Goal: Task Accomplishment & Management: Use online tool/utility

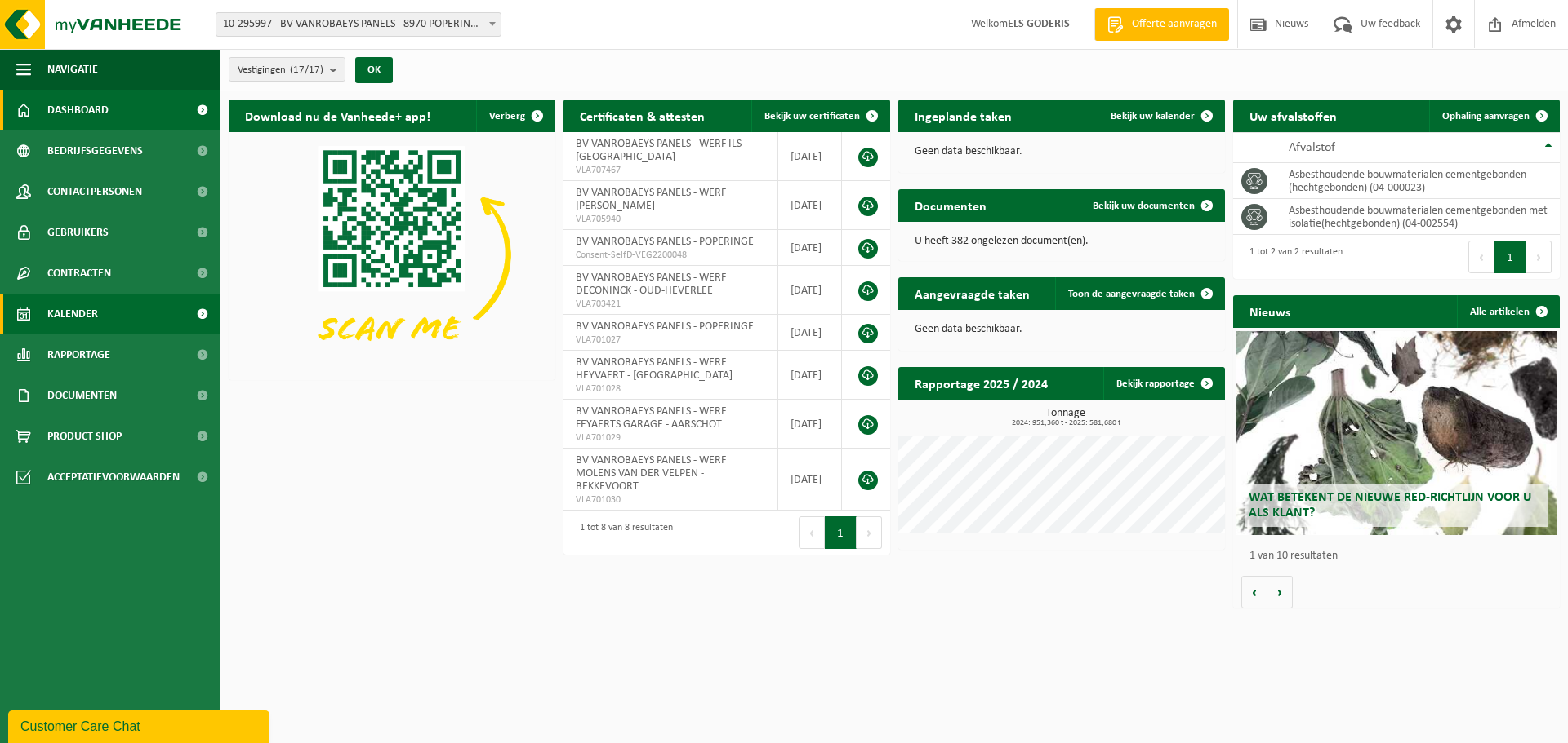
click at [90, 329] on span "Kalender" at bounding box center [72, 314] width 51 height 41
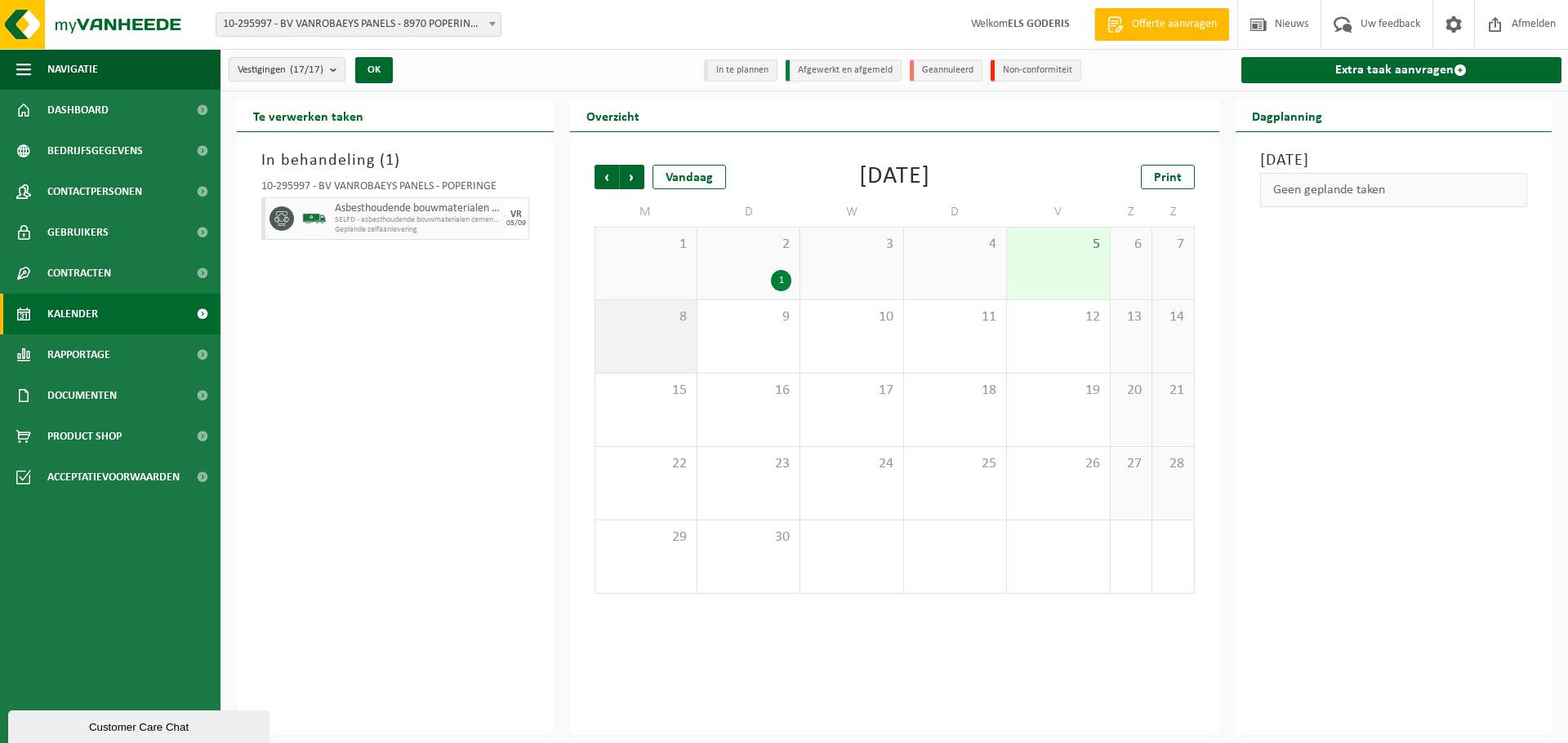
click at [671, 359] on div "8" at bounding box center [645, 336] width 101 height 72
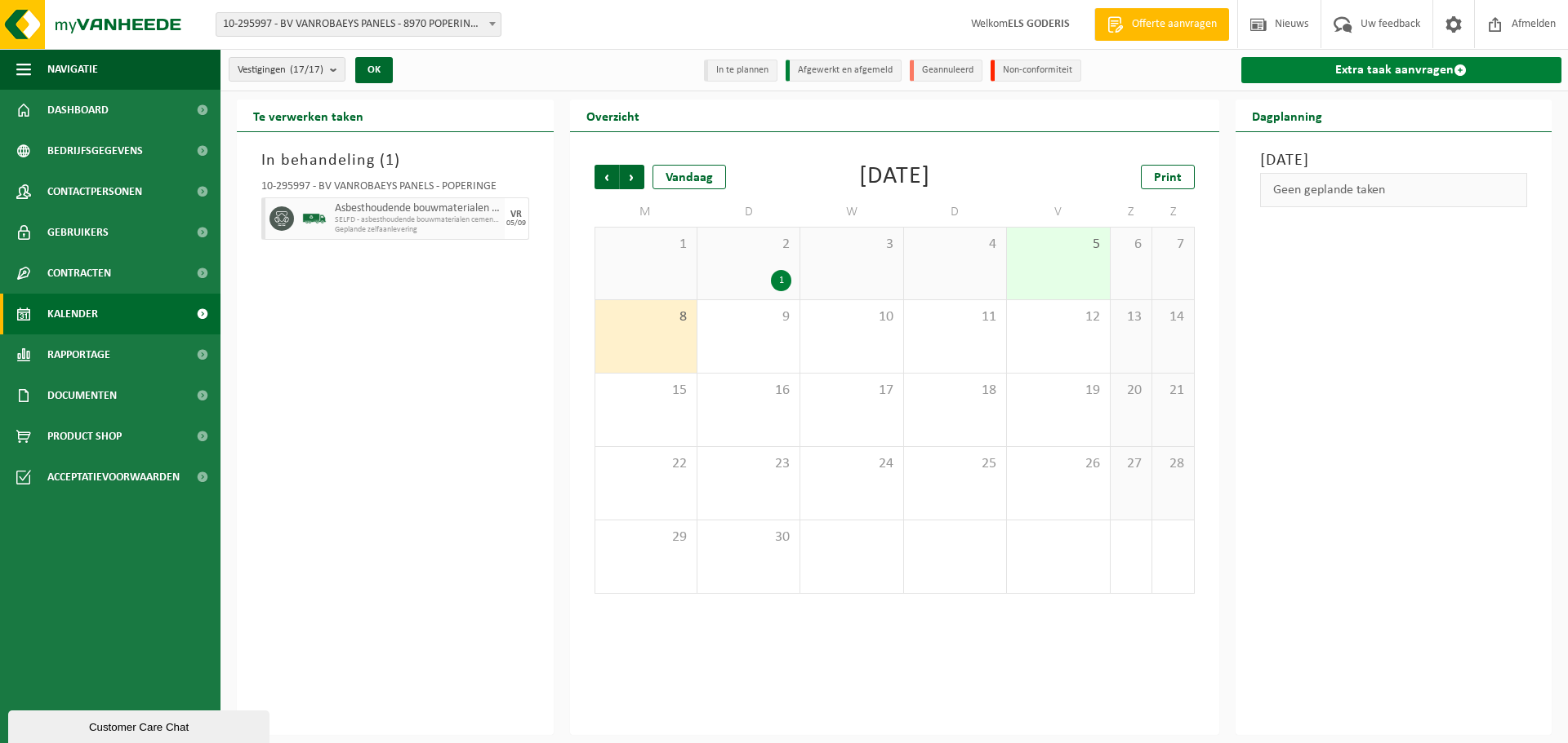
click at [1377, 66] on link "Extra taak aanvragen" at bounding box center [1402, 70] width 321 height 26
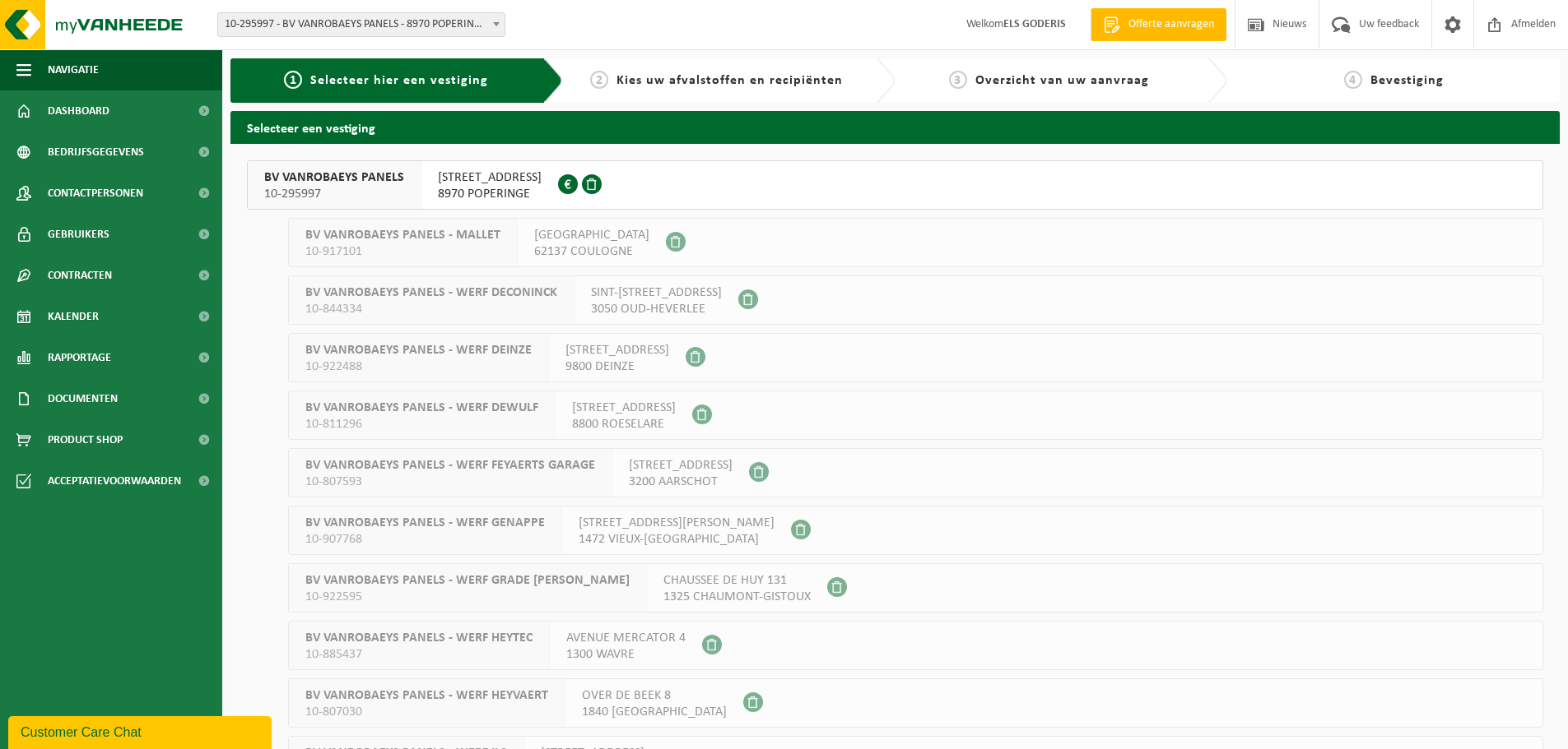
click at [396, 187] on span "10-295997" at bounding box center [334, 194] width 140 height 17
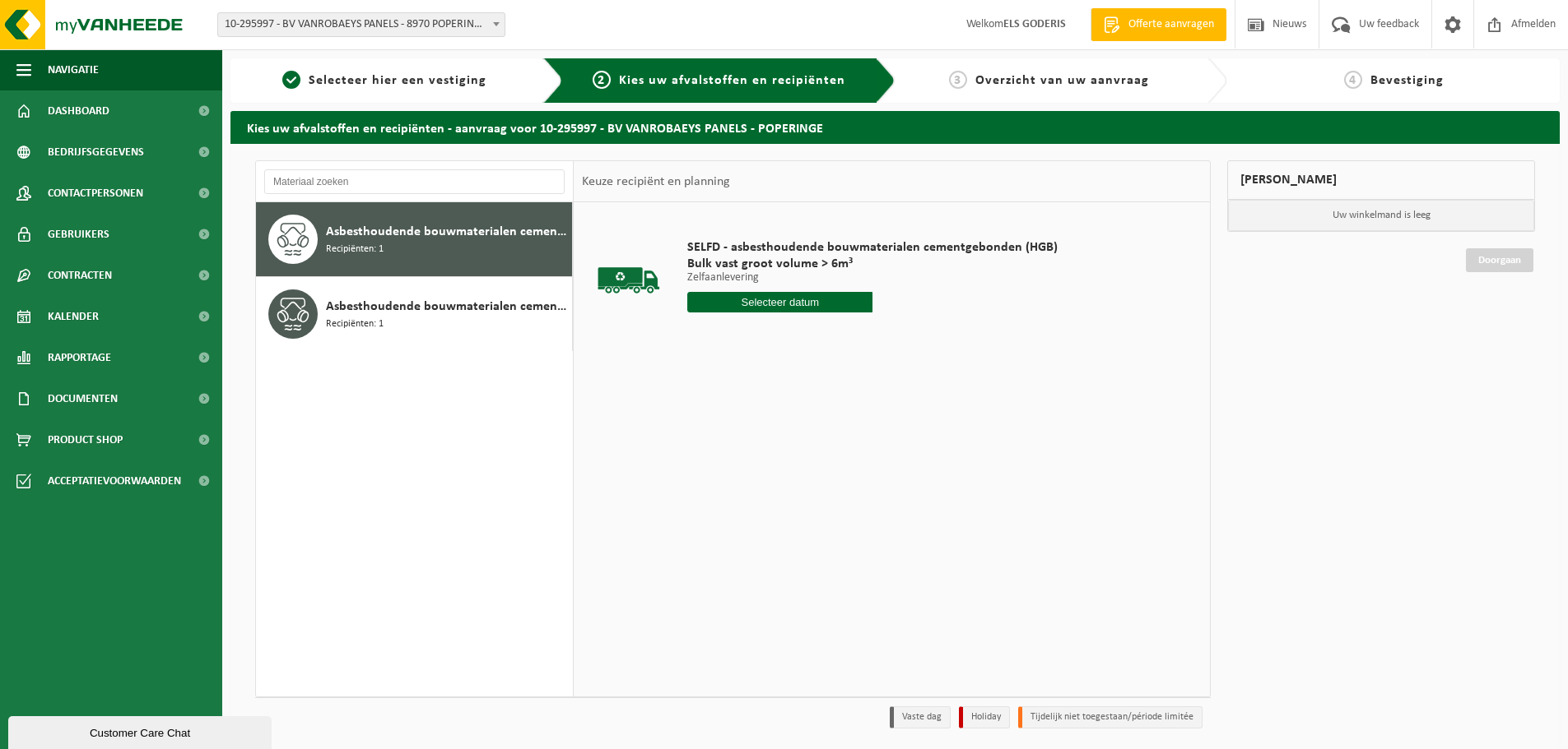
click at [447, 238] on span "Asbesthoudende bouwmaterialen cementgebonden (hechtgebonden)" at bounding box center [447, 232] width 242 height 20
click at [771, 305] on input "text" at bounding box center [780, 302] width 185 height 21
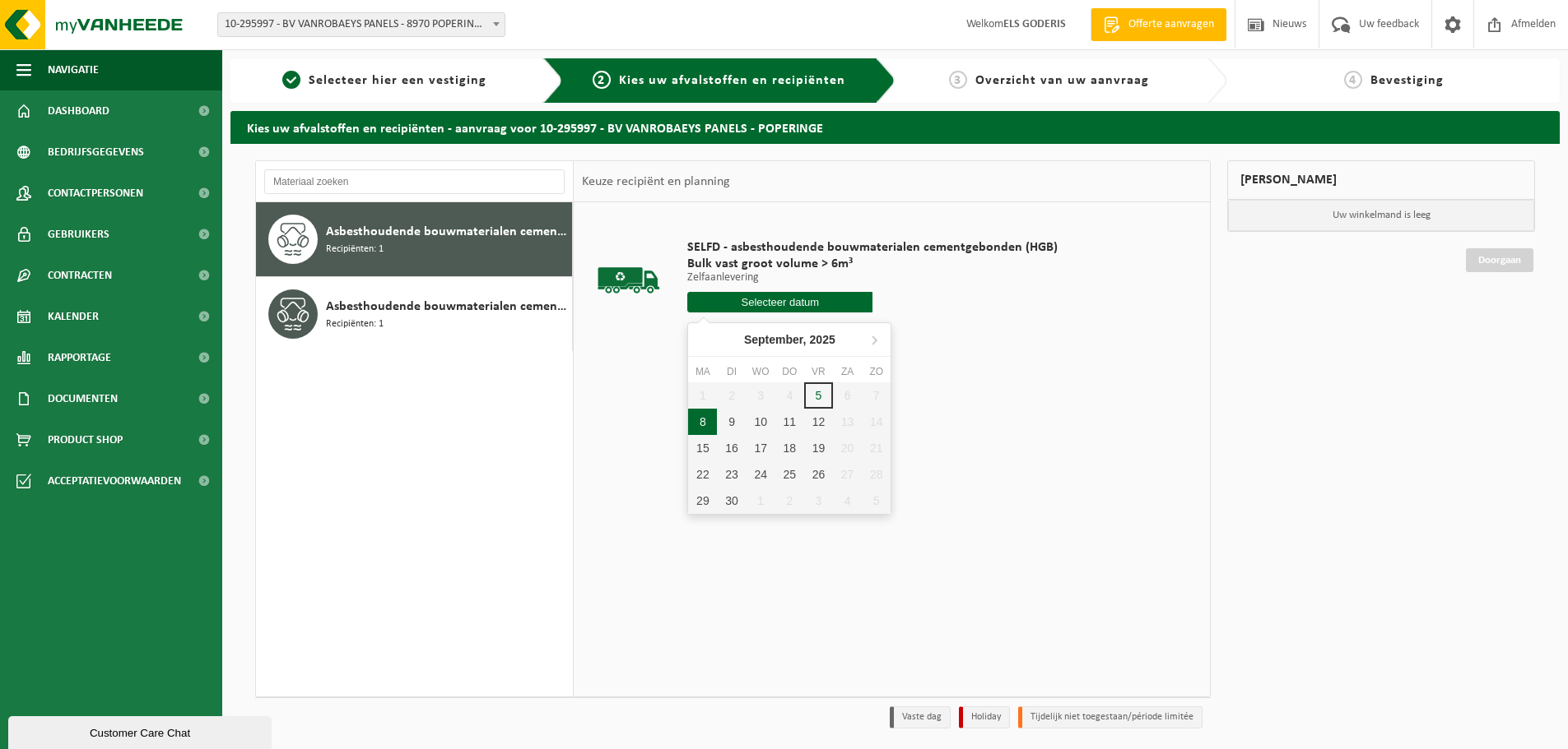
click at [706, 421] on div "8" at bounding box center [701, 422] width 29 height 26
type input "Van 2025-09-08"
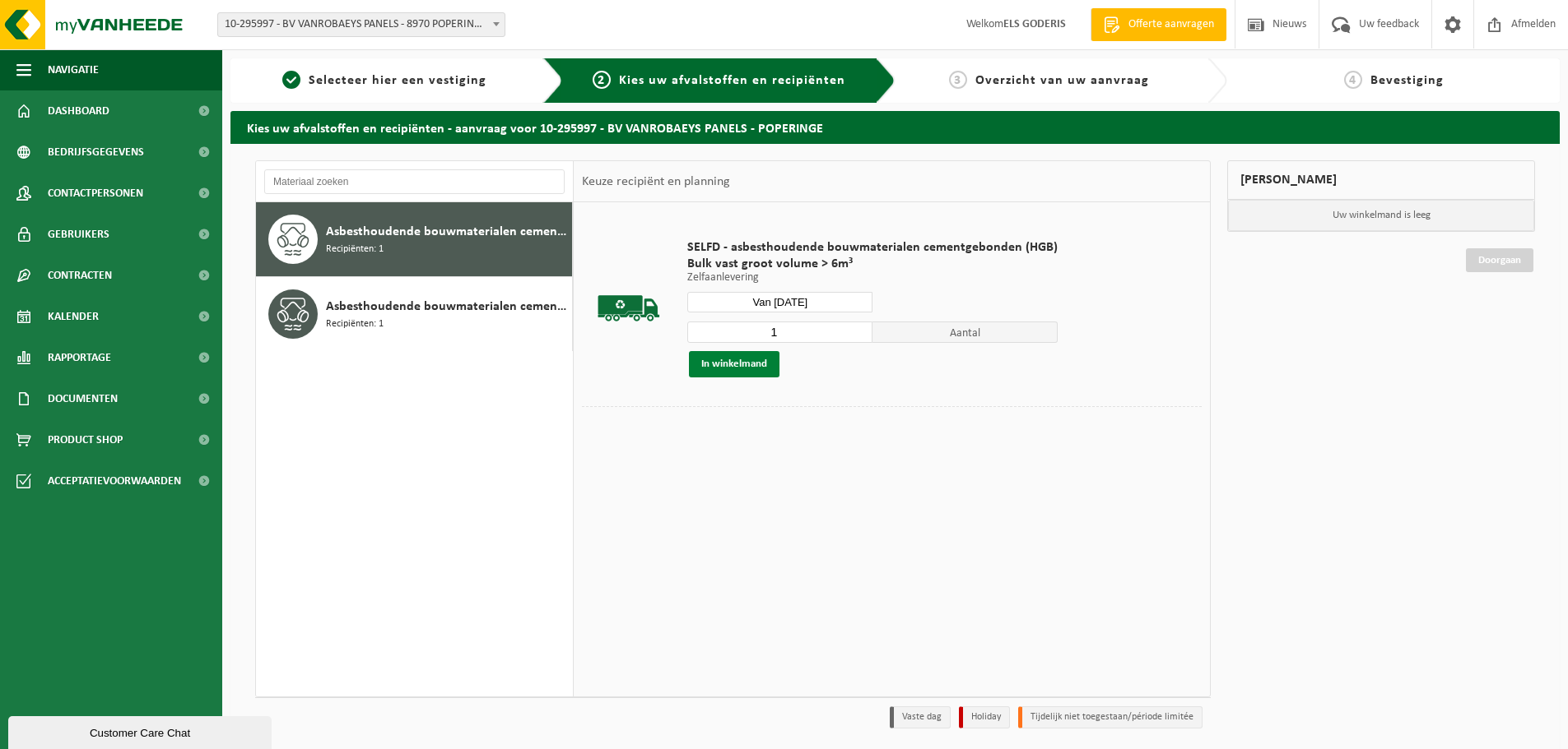
click at [742, 366] on button "In winkelmand" at bounding box center [734, 364] width 90 height 26
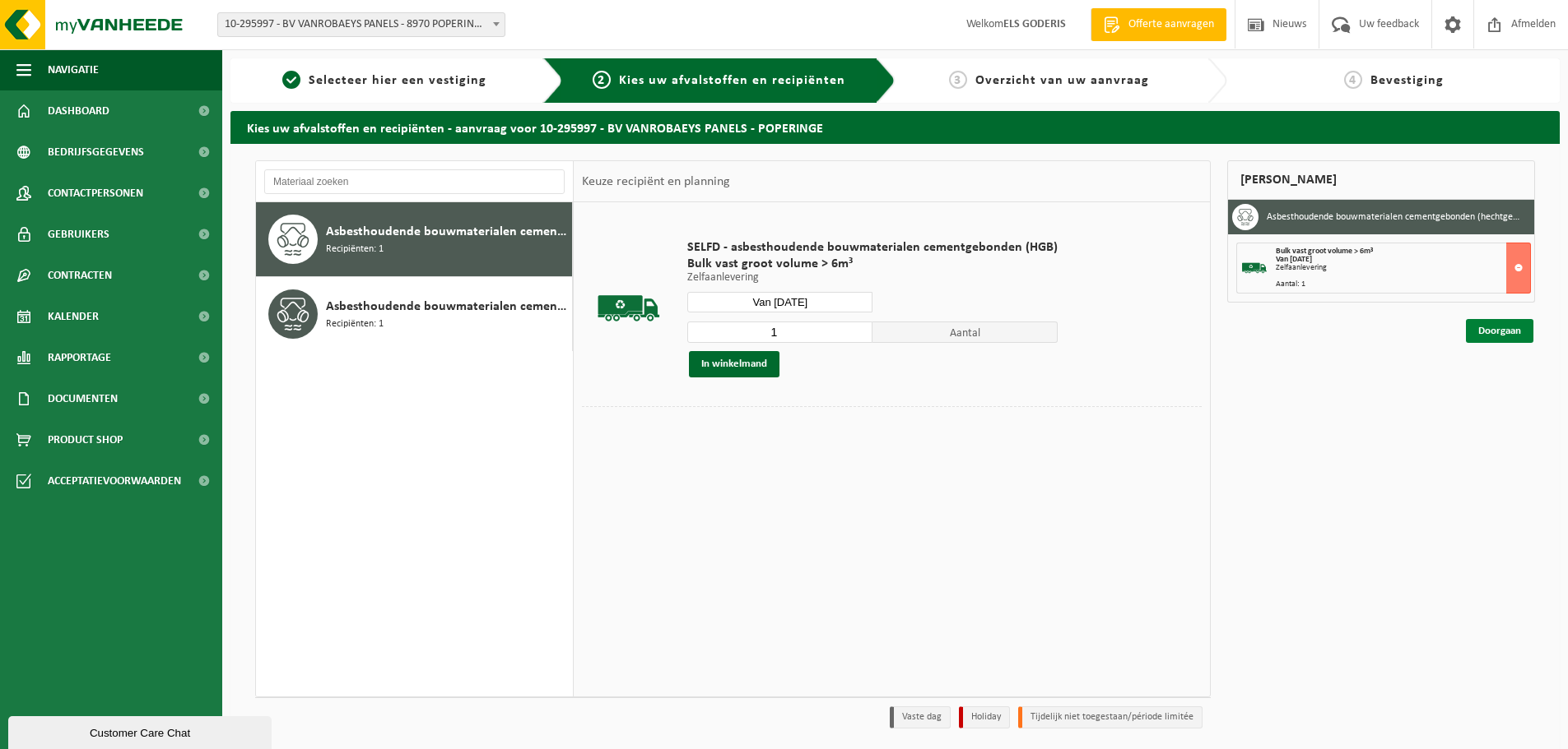
click at [1492, 328] on link "Doorgaan" at bounding box center [1499, 330] width 68 height 23
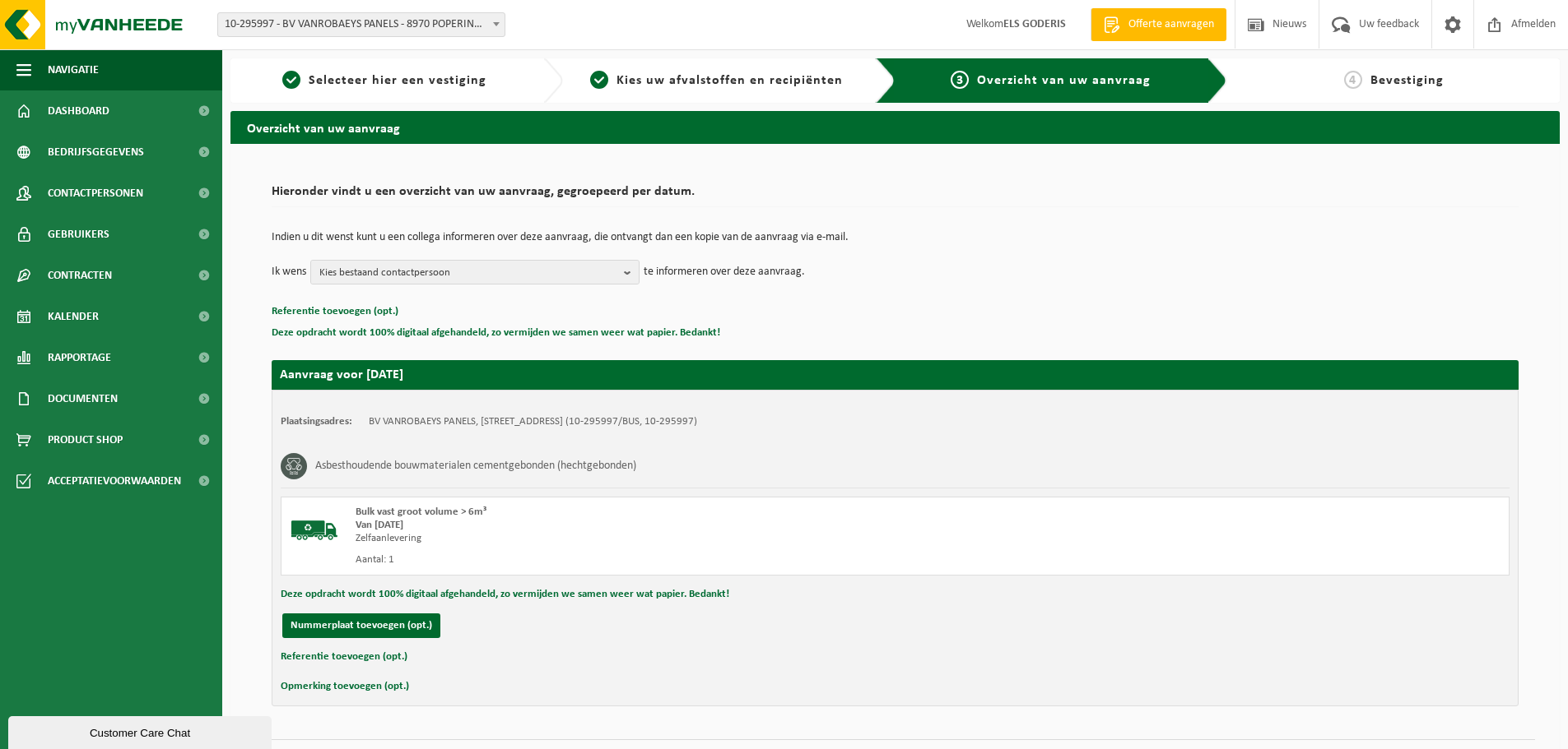
click at [355, 659] on button "Referentie toevoegen (opt.)" at bounding box center [344, 657] width 127 height 22
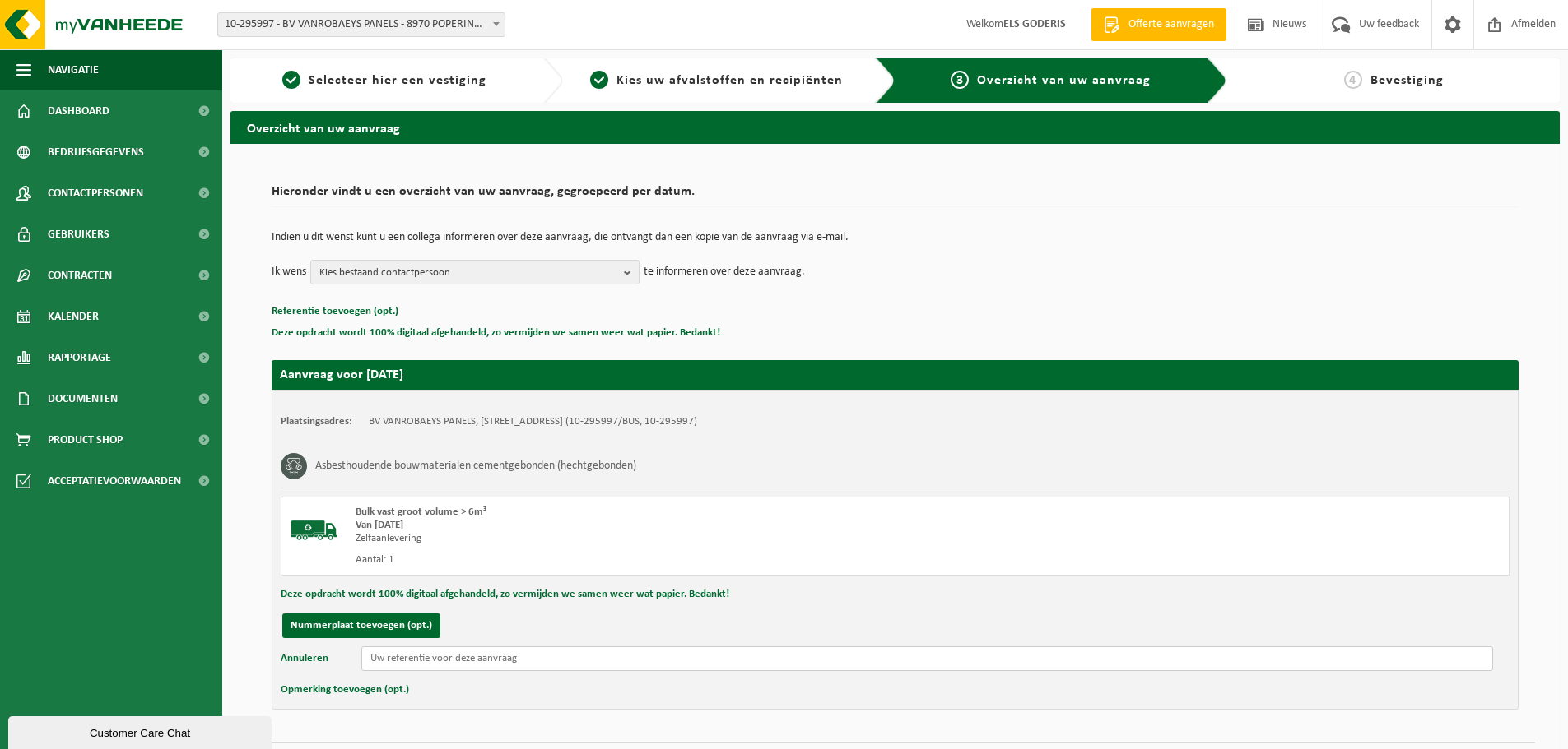
click at [385, 659] on input "text" at bounding box center [927, 659] width 1132 height 24
click at [425, 651] on input "Monbaliu -" at bounding box center [927, 659] width 1132 height 24
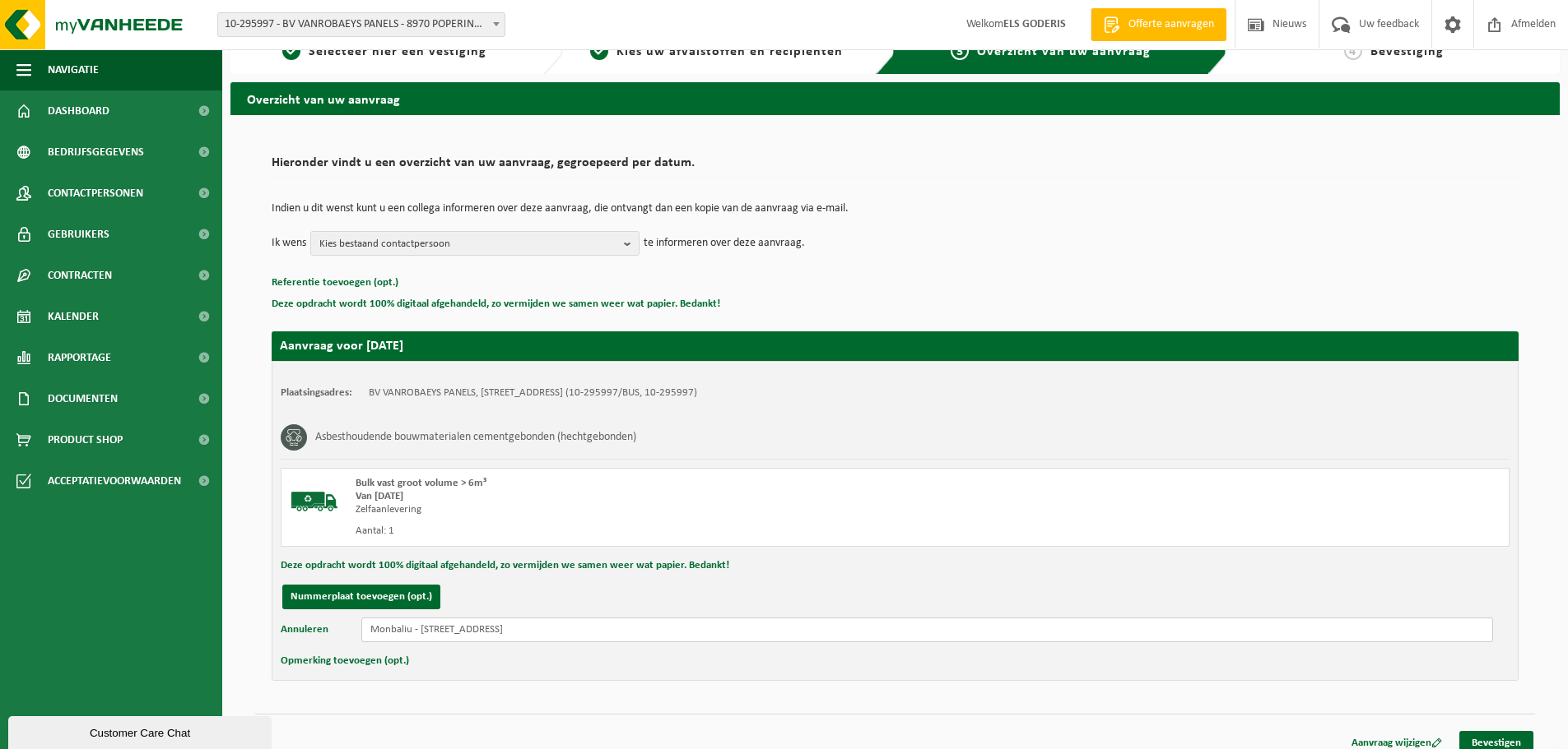
scroll to position [43, 0]
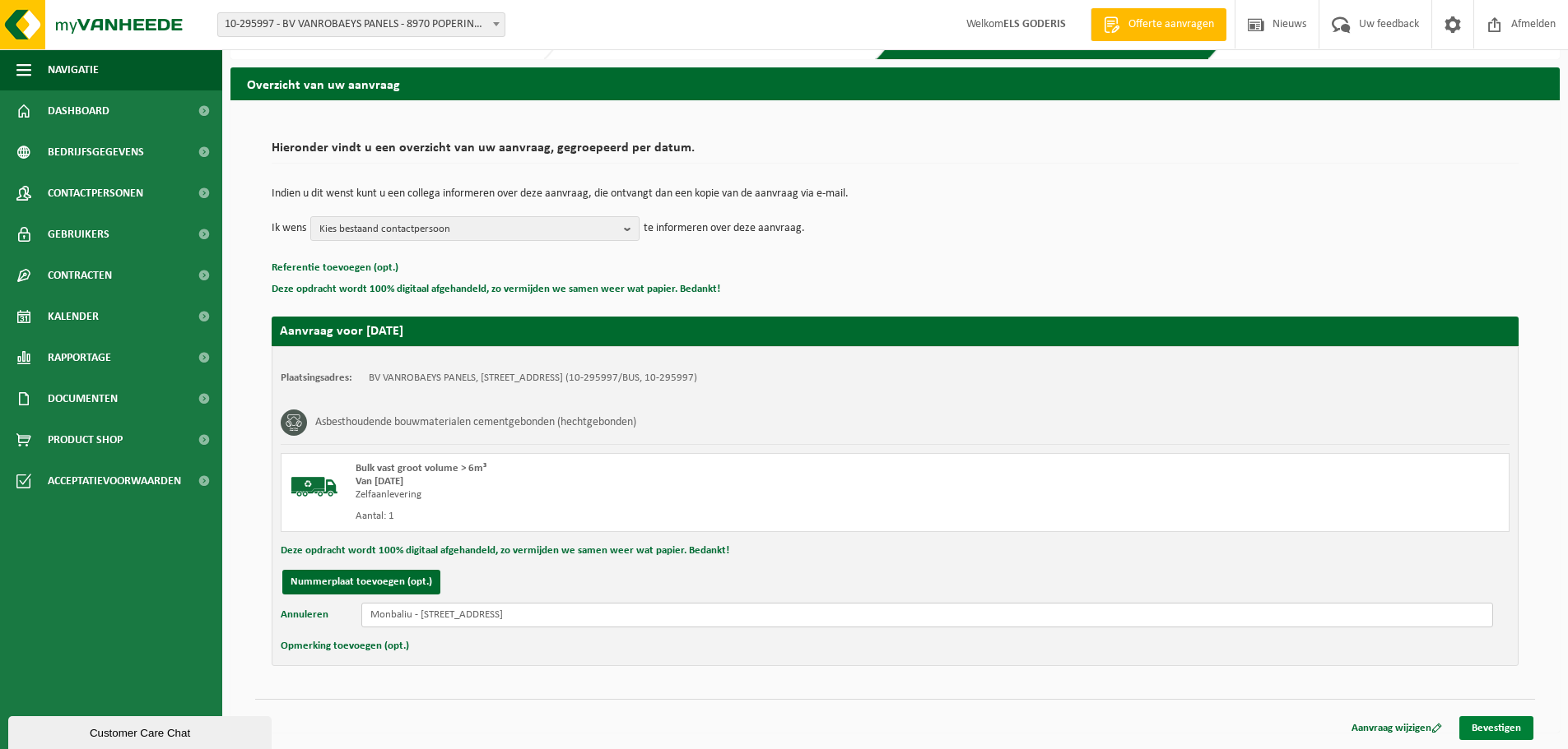
type input "Monbaliu - Aartrijksesteenweg 70 - 8490 Jabbeke"
click at [1481, 728] on link "Bevestigen" at bounding box center [1496, 728] width 74 height 23
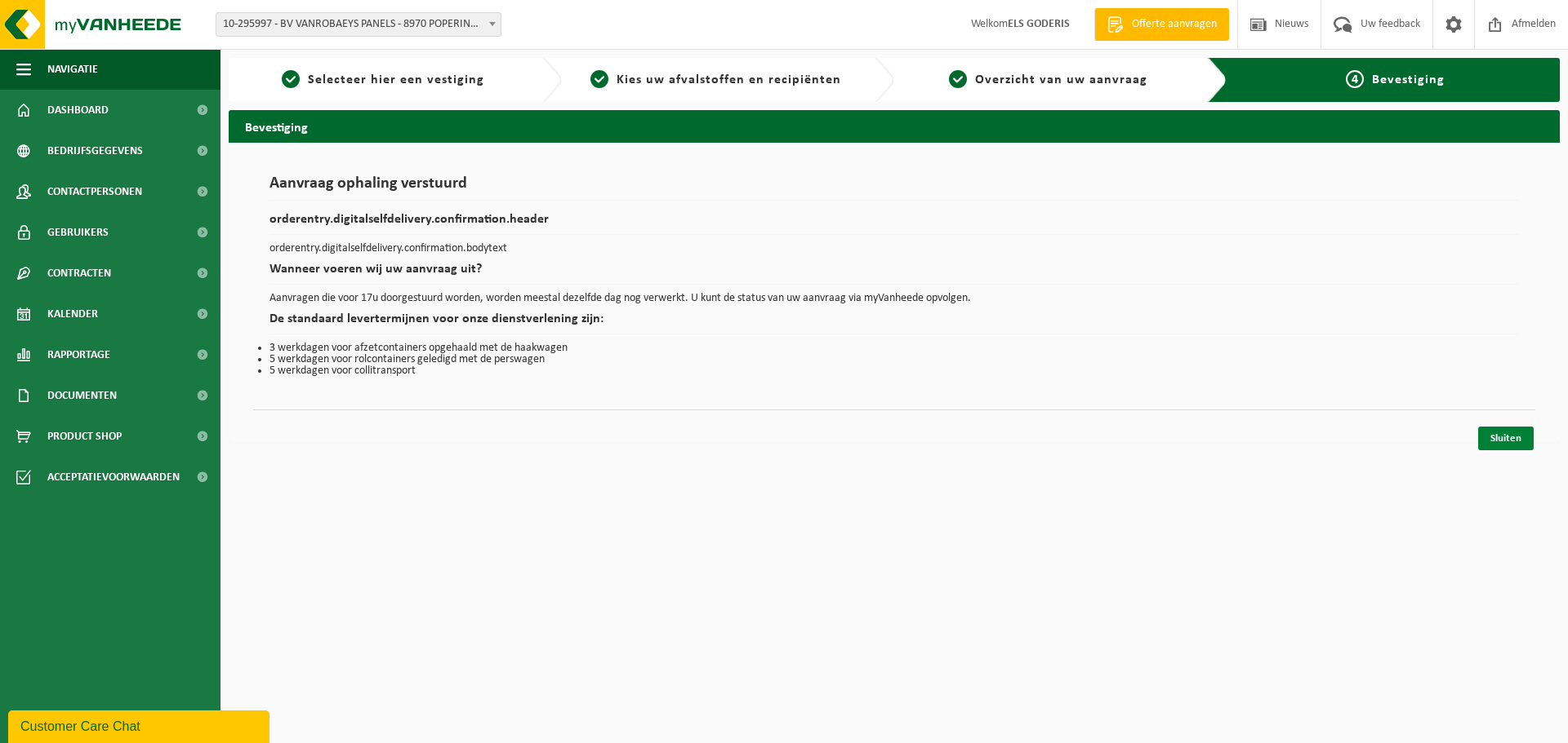
click at [1507, 439] on link "Sluiten" at bounding box center [1506, 438] width 55 height 23
